Goal: Book appointment/travel/reservation

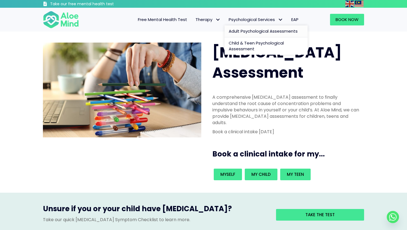
click at [249, 30] on span "Adult Psychological Assessments" at bounding box center [263, 31] width 69 height 6
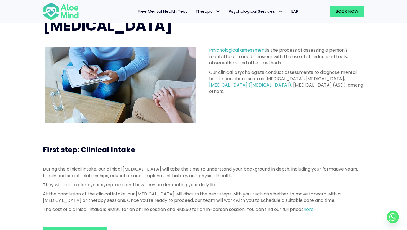
scroll to position [11, 0]
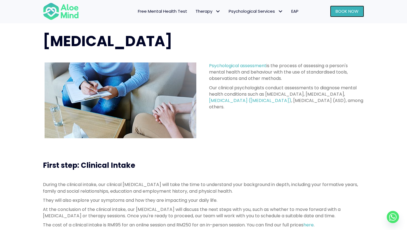
click at [334, 14] on link "Book Now" at bounding box center [347, 12] width 34 height 12
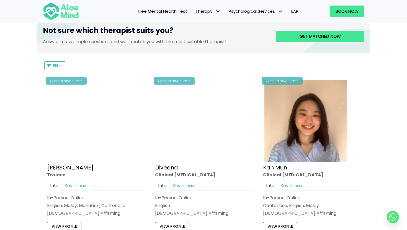
scroll to position [209, 0]
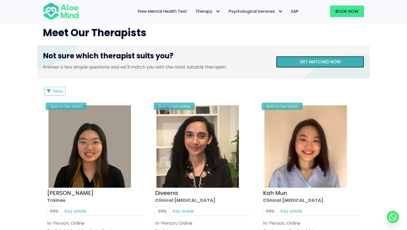
click at [300, 66] on link "Get matched now" at bounding box center [320, 62] width 88 height 12
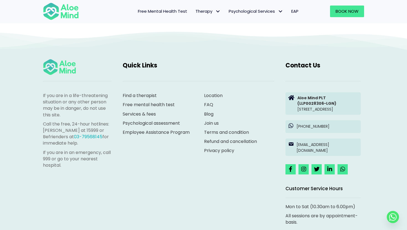
scroll to position [57, 0]
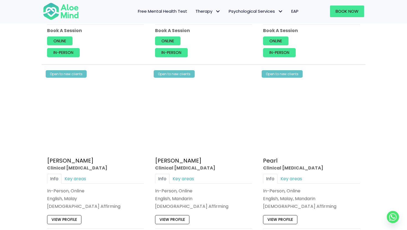
scroll to position [456, 0]
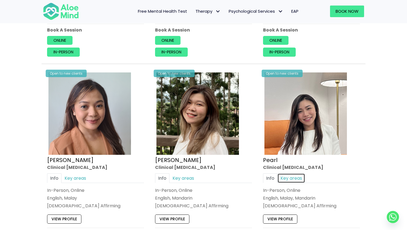
click at [294, 177] on link "Key areas" at bounding box center [291, 178] width 28 height 10
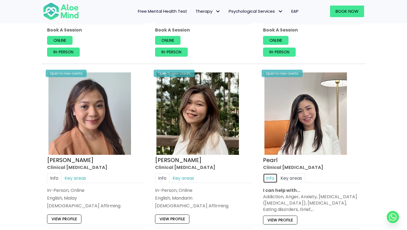
click at [270, 180] on link "Info" at bounding box center [270, 178] width 14 height 10
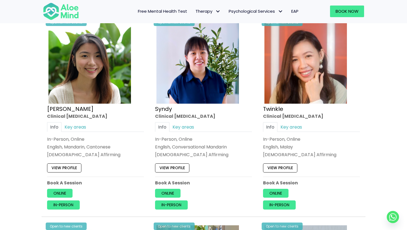
scroll to position [711, 0]
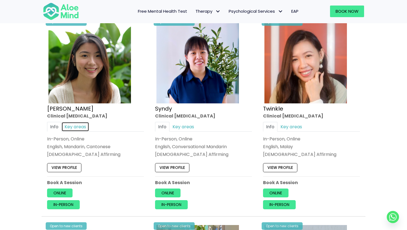
click at [80, 125] on link "Key areas" at bounding box center [75, 127] width 28 height 10
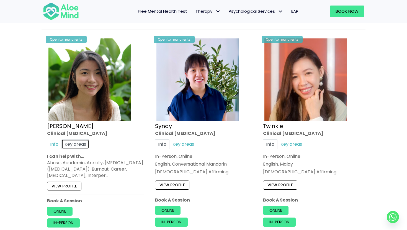
scroll to position [694, 0]
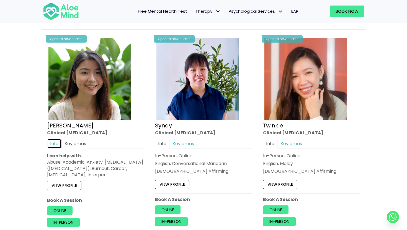
click at [54, 145] on link "Info" at bounding box center [54, 144] width 14 height 10
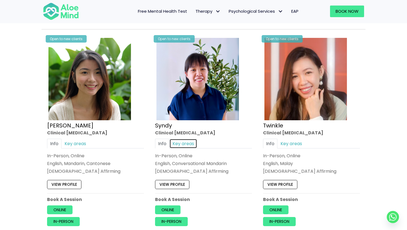
click at [179, 148] on link "Key areas" at bounding box center [183, 144] width 28 height 10
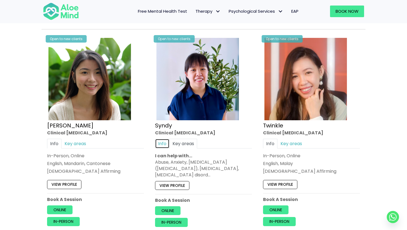
click at [164, 145] on link "Info" at bounding box center [162, 144] width 14 height 10
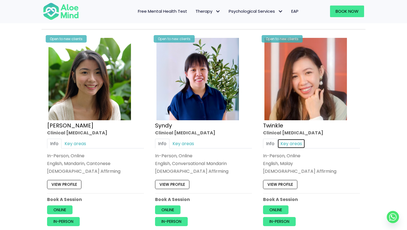
click at [292, 143] on link "Key areas" at bounding box center [291, 144] width 28 height 10
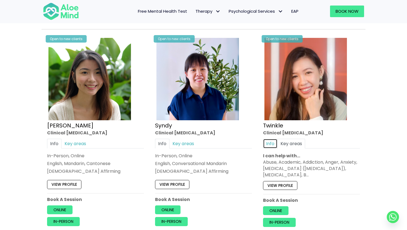
click at [270, 142] on link "Info" at bounding box center [270, 144] width 14 height 10
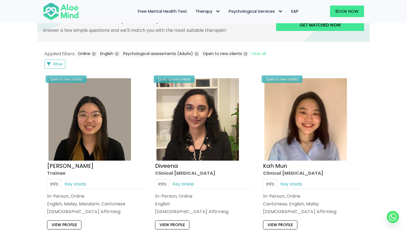
scroll to position [276, 0]
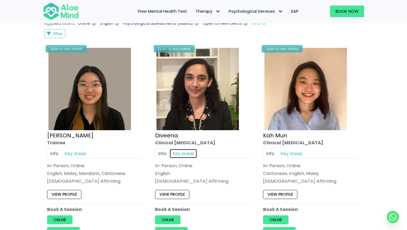
click at [177, 154] on link "Key areas" at bounding box center [183, 154] width 28 height 10
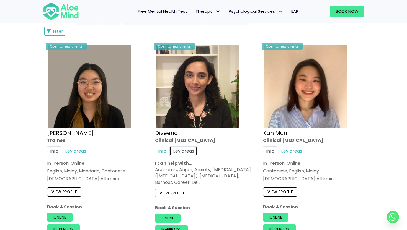
scroll to position [281, 0]
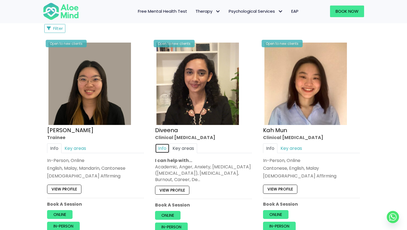
click at [164, 147] on link "Info" at bounding box center [162, 149] width 14 height 10
